Goal: Feedback & Contribution: Submit feedback/report problem

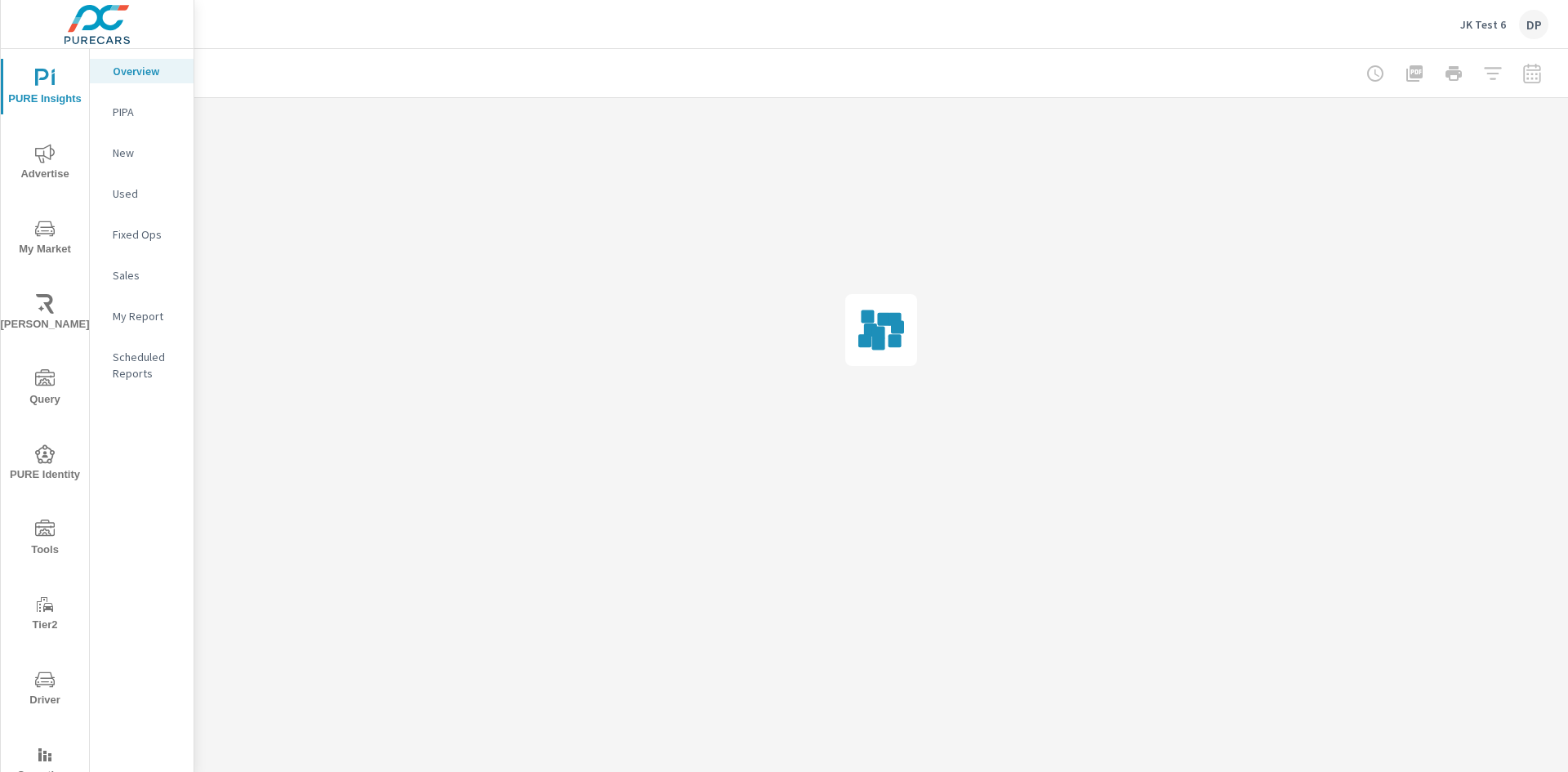
scroll to position [54, 0]
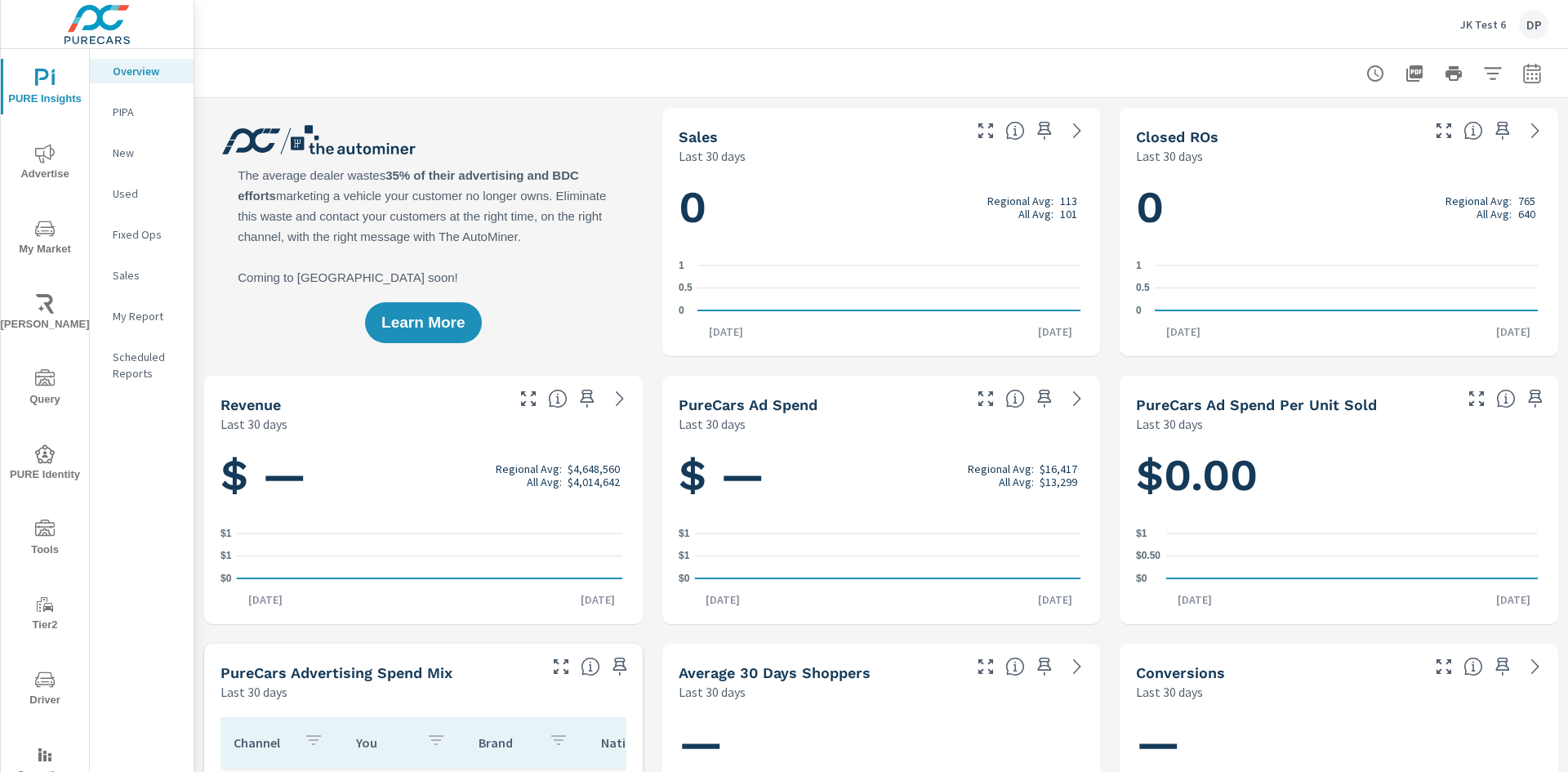
scroll to position [54, 0]
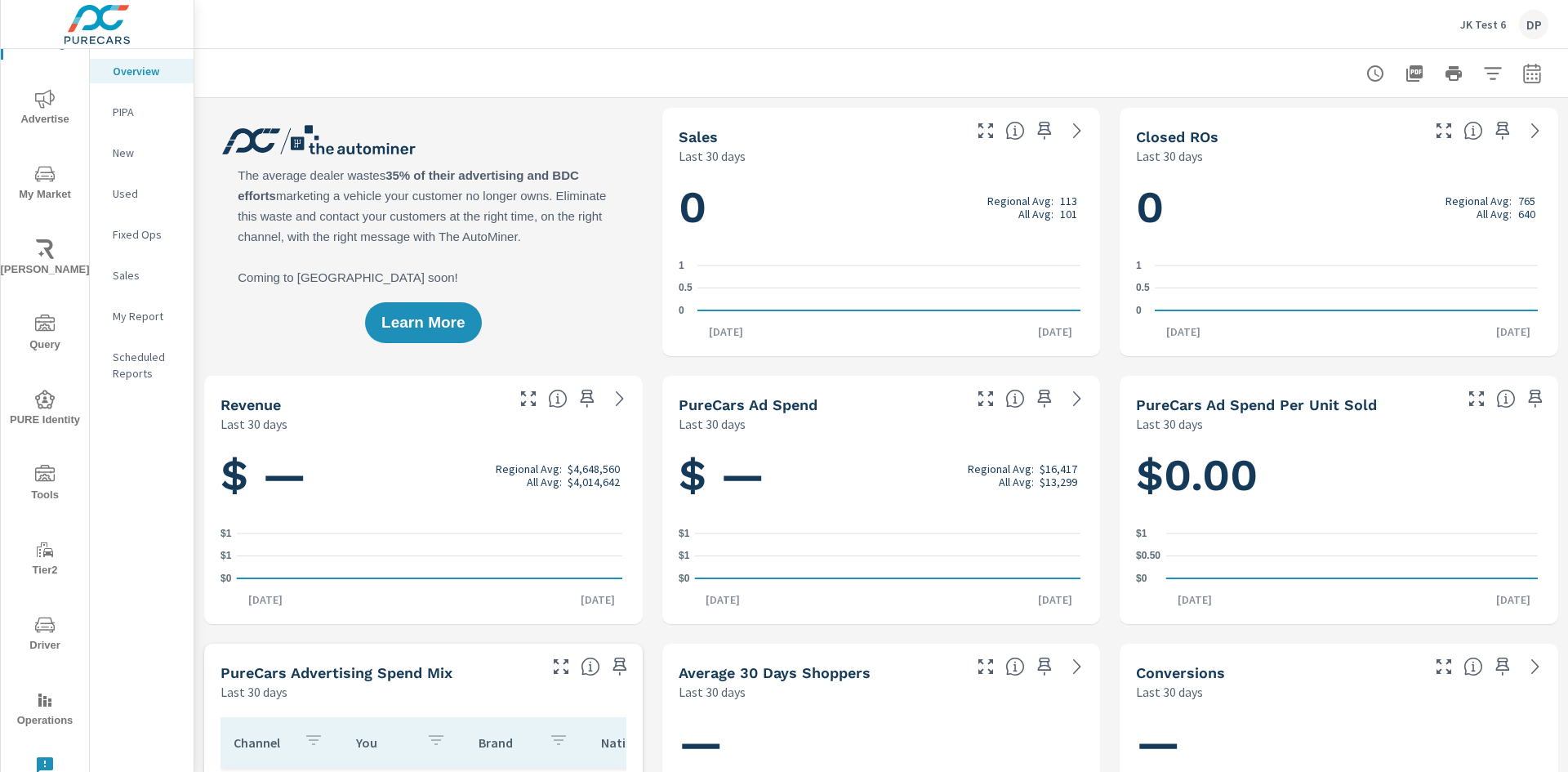
click at [42, 764] on icon "nav menu" at bounding box center [45, 764] width 16 height 16
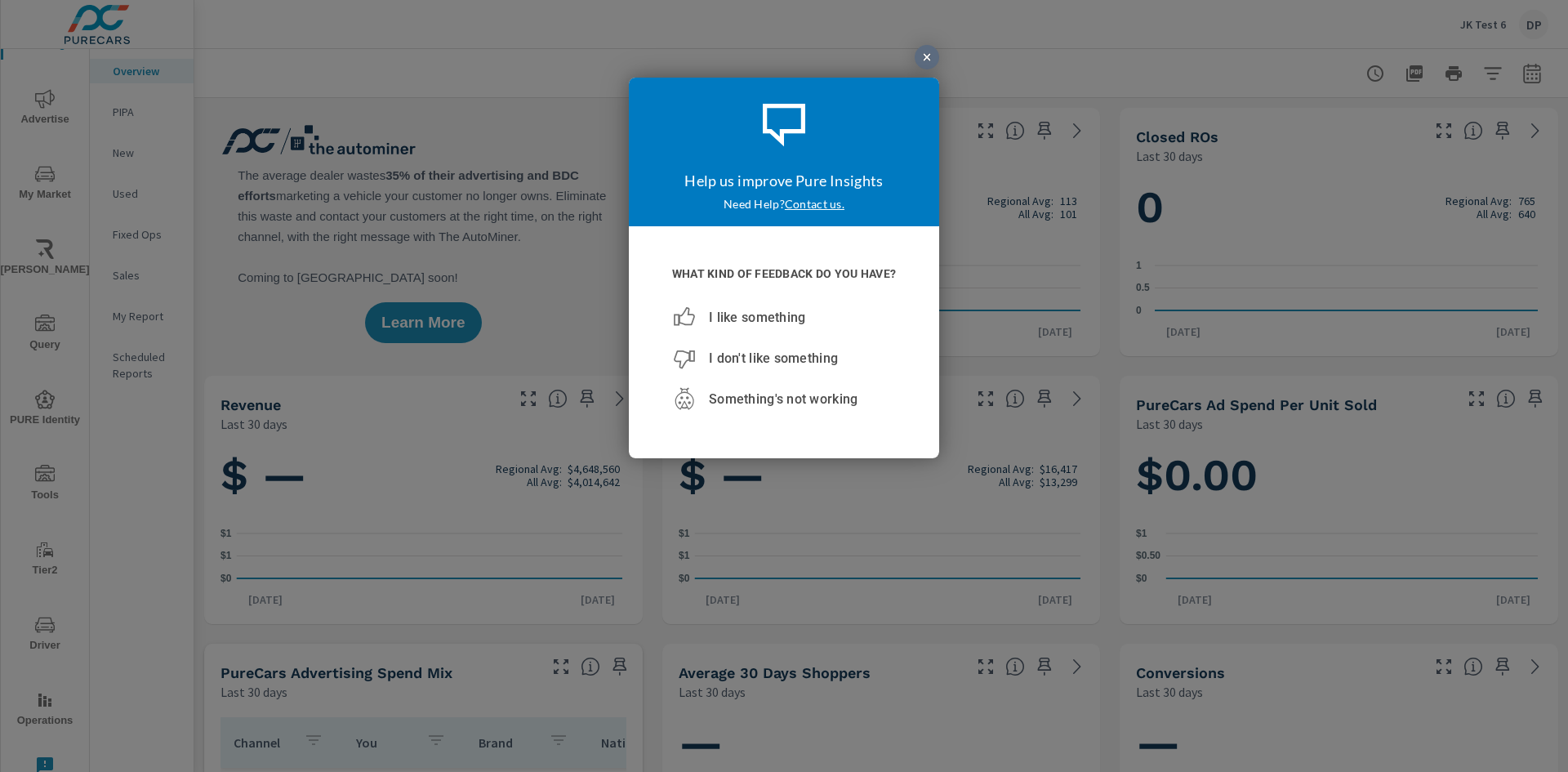
scroll to position [0, 0]
click at [772, 357] on span "I don't like something" at bounding box center [773, 357] width 129 height 15
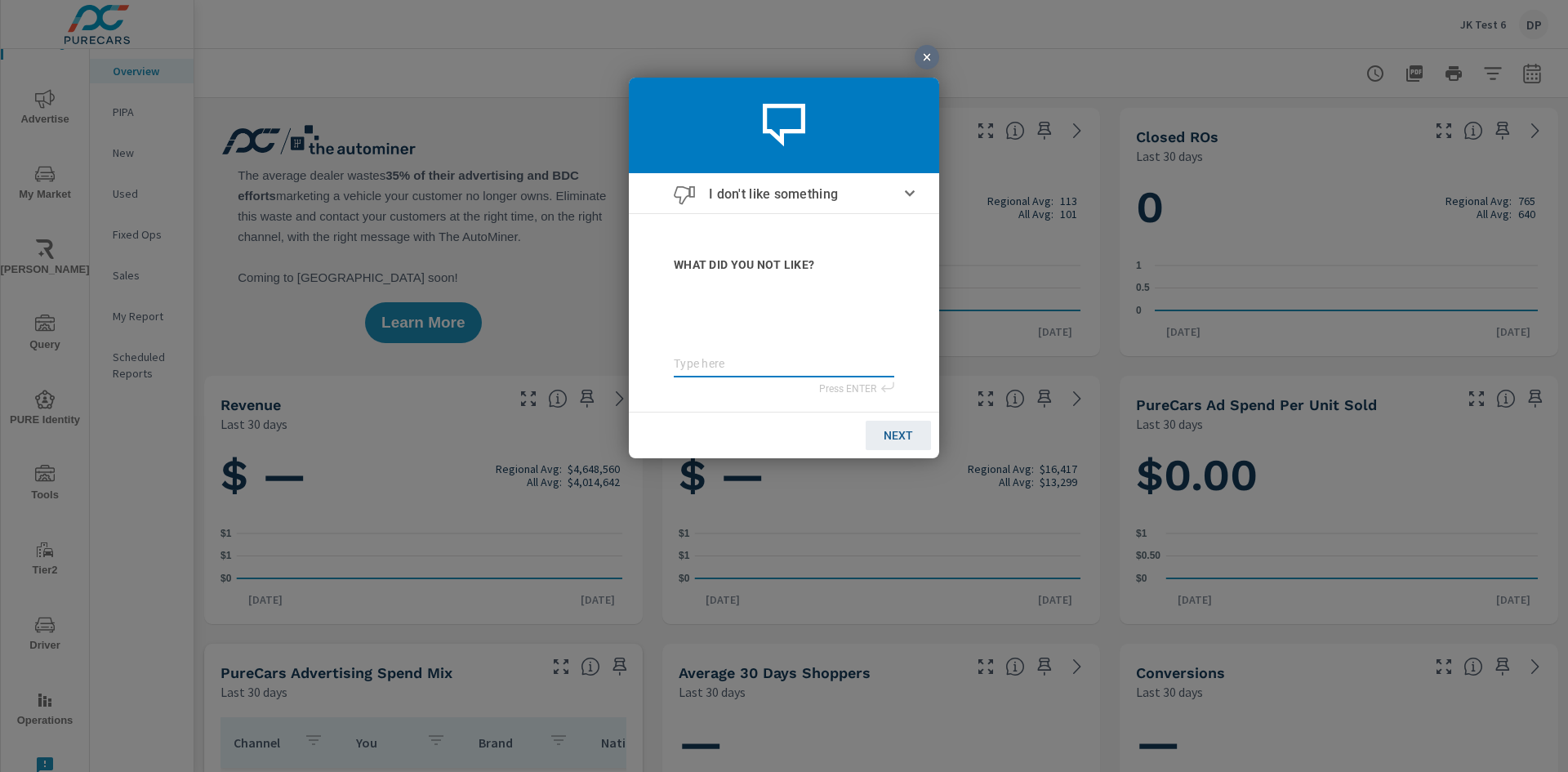
click at [784, 364] on textarea at bounding box center [784, 363] width 221 height 14
type textarea "teste"
type textarea "teste t"
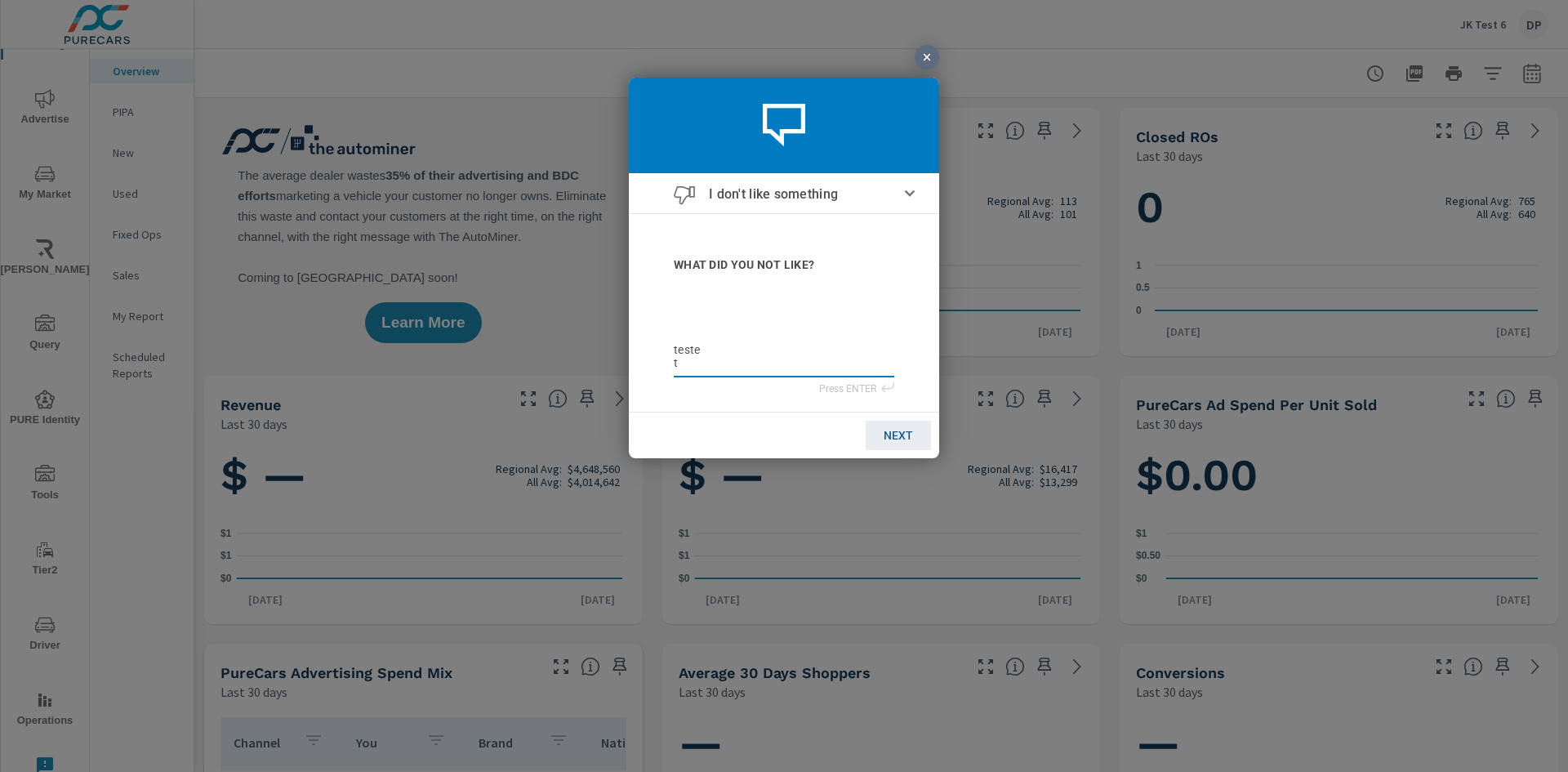
type textarea "teste tt"
click at [784, 356] on textarea "teste tt" at bounding box center [784, 355] width 221 height 28
type textarea "teste tt"
click at [897, 434] on span "NEXT" at bounding box center [898, 434] width 29 height 13
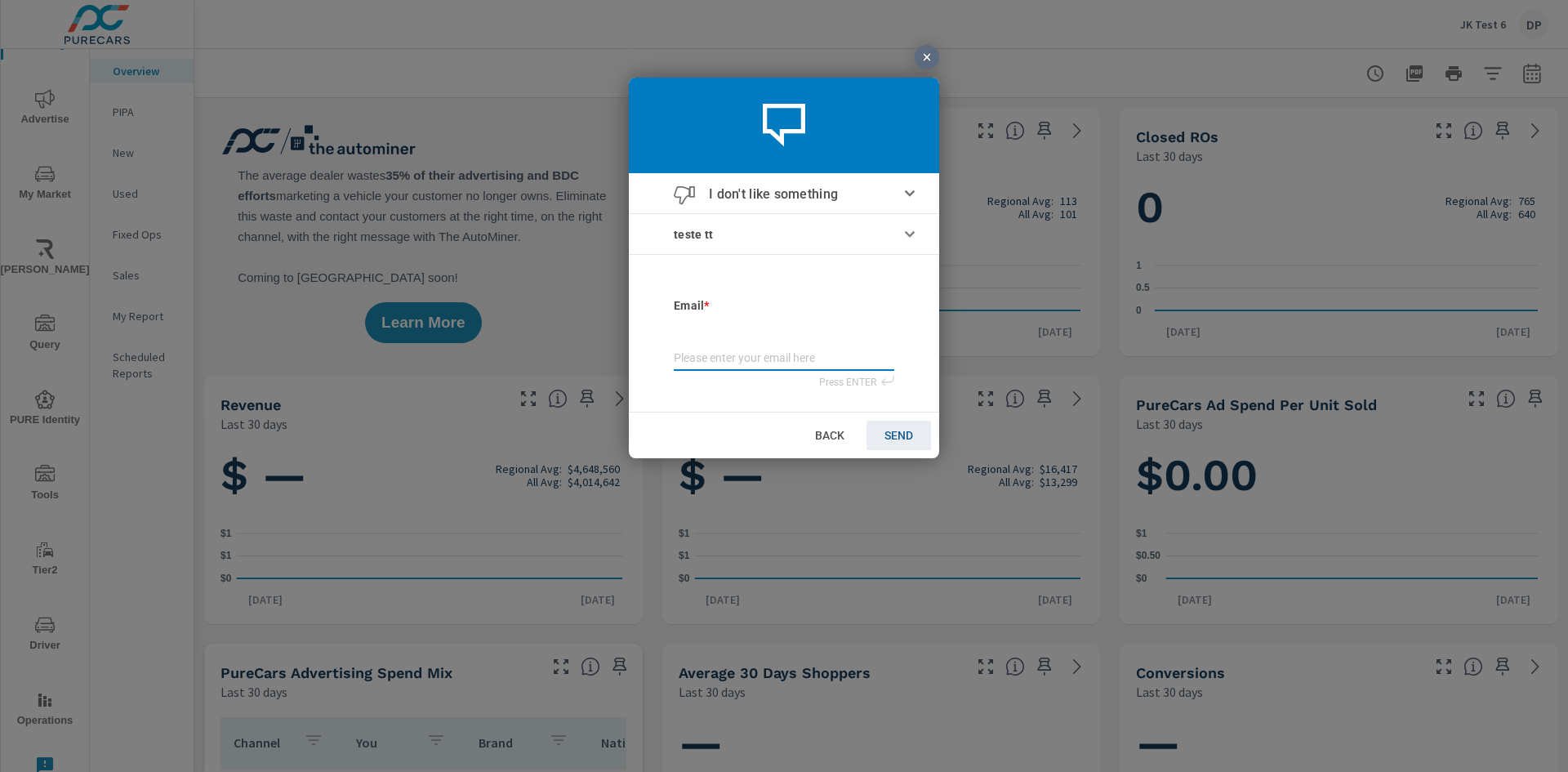
click at [784, 361] on input "email" at bounding box center [784, 359] width 221 height 18
type input "julianaf@purecars.com"
click at [897, 434] on span "SEND" at bounding box center [899, 434] width 29 height 13
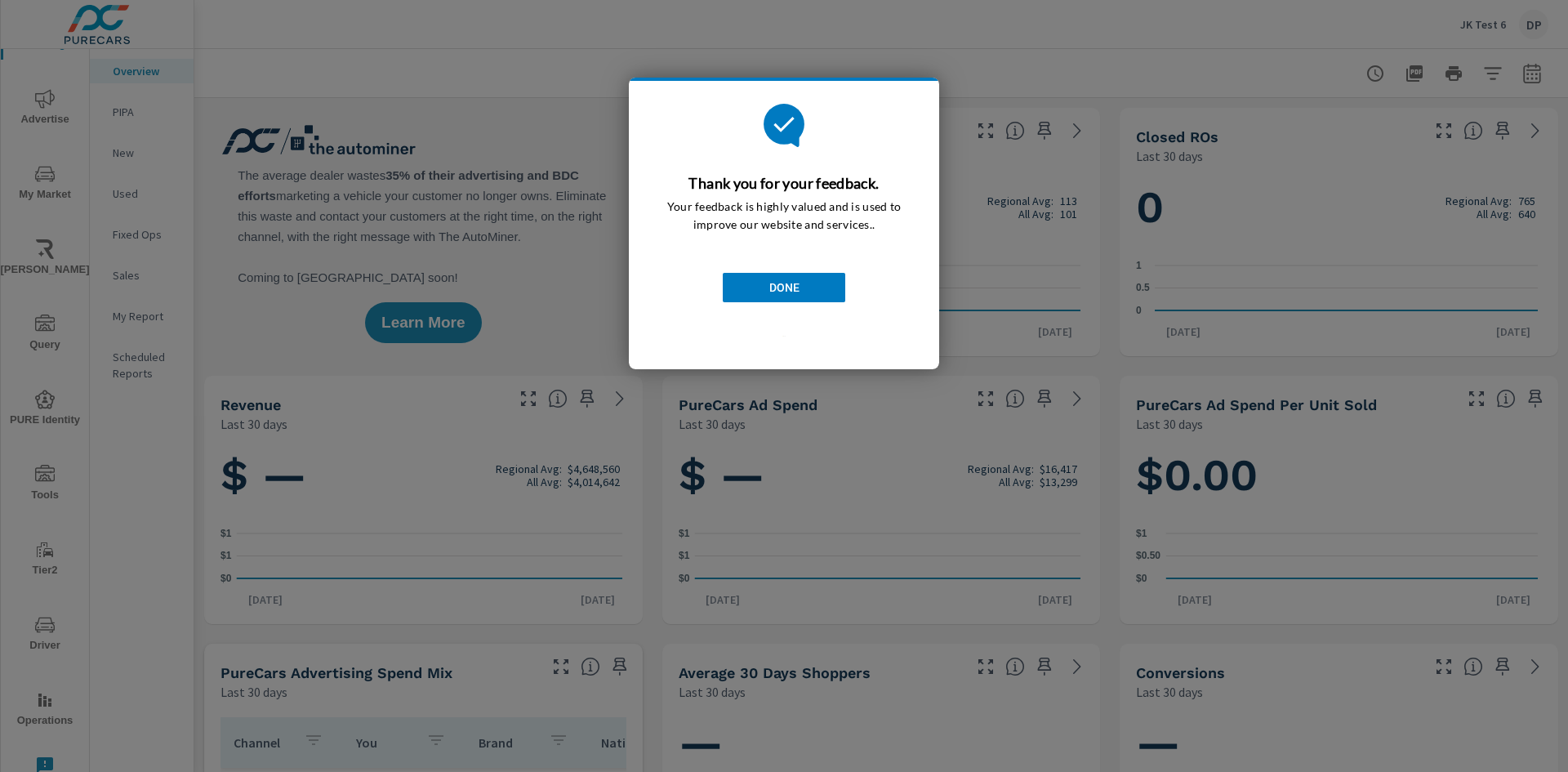
click at [784, 287] on span "DONE" at bounding box center [784, 286] width 30 height 13
